Goal: Task Accomplishment & Management: Use online tool/utility

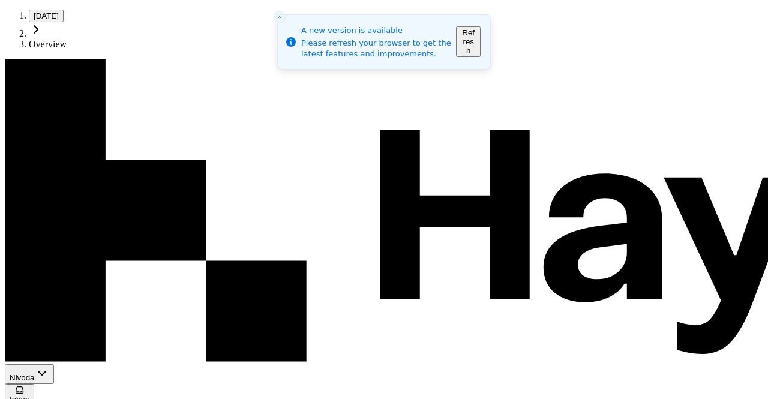
click at [481, 44] on button "Refresh" at bounding box center [468, 41] width 25 height 31
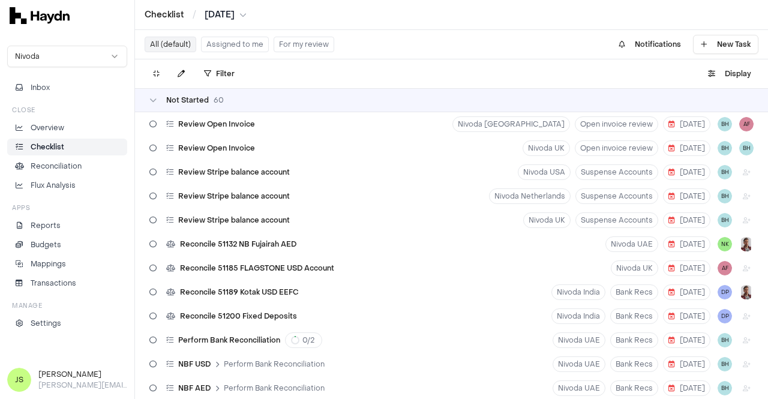
click at [235, 45] on button "Assigned to me" at bounding box center [235, 45] width 68 height 16
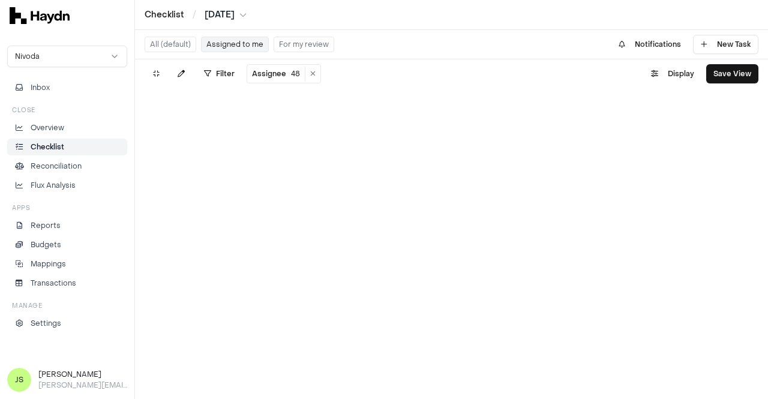
click at [235, 45] on button "Assigned to me" at bounding box center [235, 45] width 68 height 16
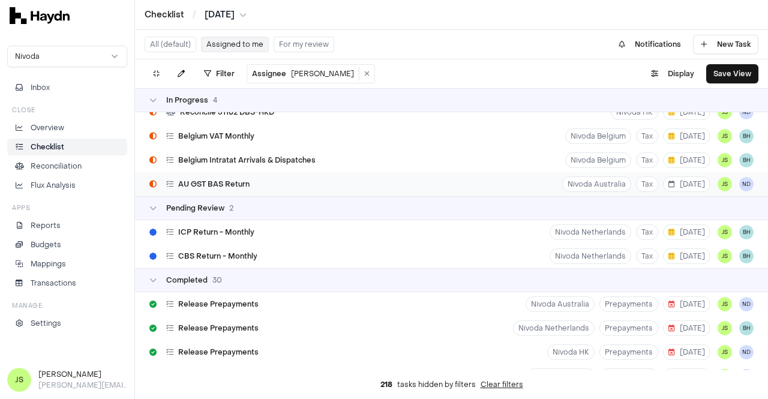
scroll to position [180, 0]
